Goal: Task Accomplishment & Management: Manage account settings

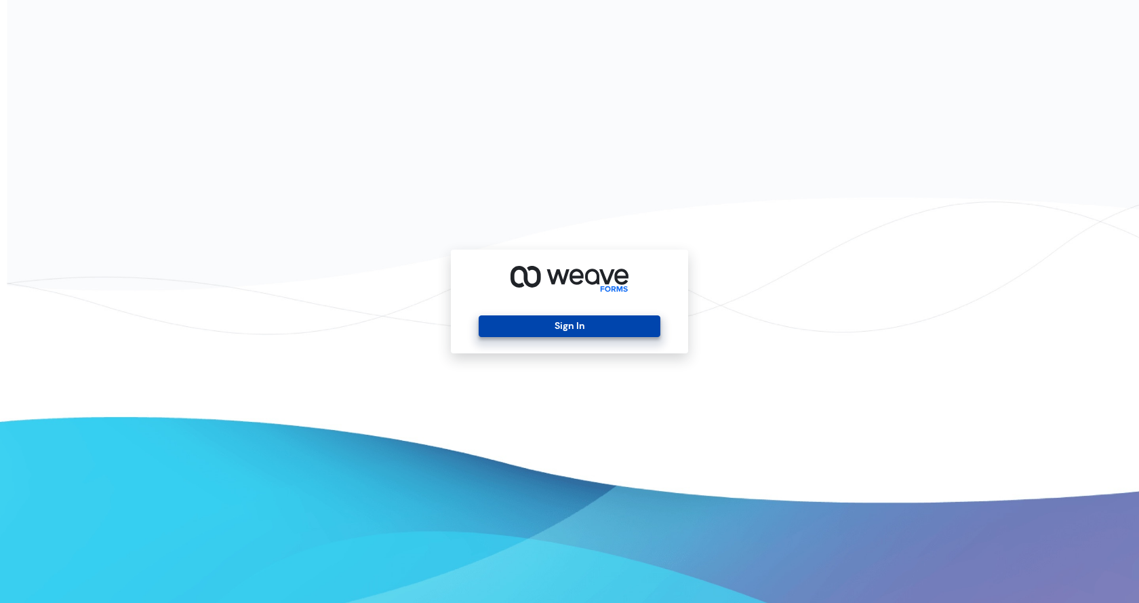
click at [607, 317] on button "Sign In" at bounding box center [569, 326] width 181 height 22
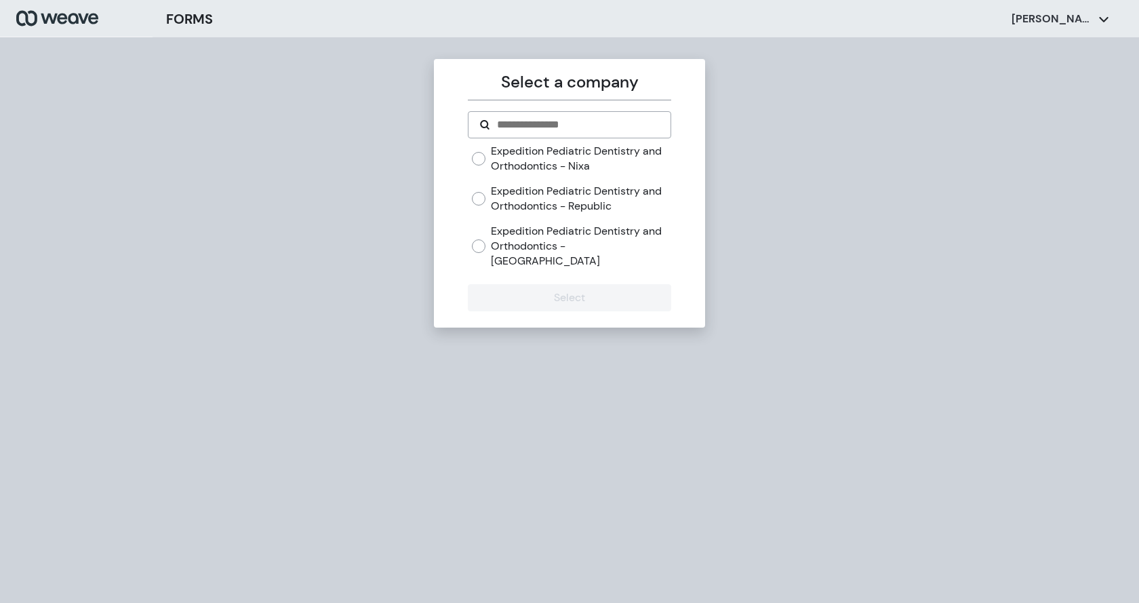
click at [540, 241] on label "Expedition Pediatric Dentistry and Orthodontics - [GEOGRAPHIC_DATA]" at bounding box center [581, 246] width 180 height 44
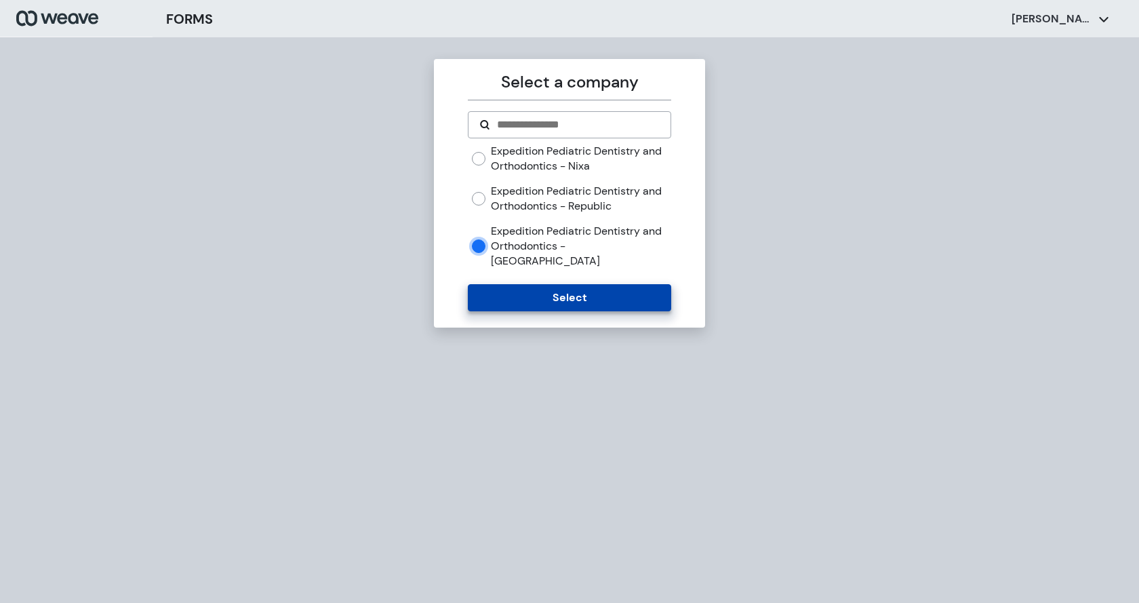
click at [539, 289] on button "Select" at bounding box center [569, 297] width 203 height 27
